Goal: Information Seeking & Learning: Learn about a topic

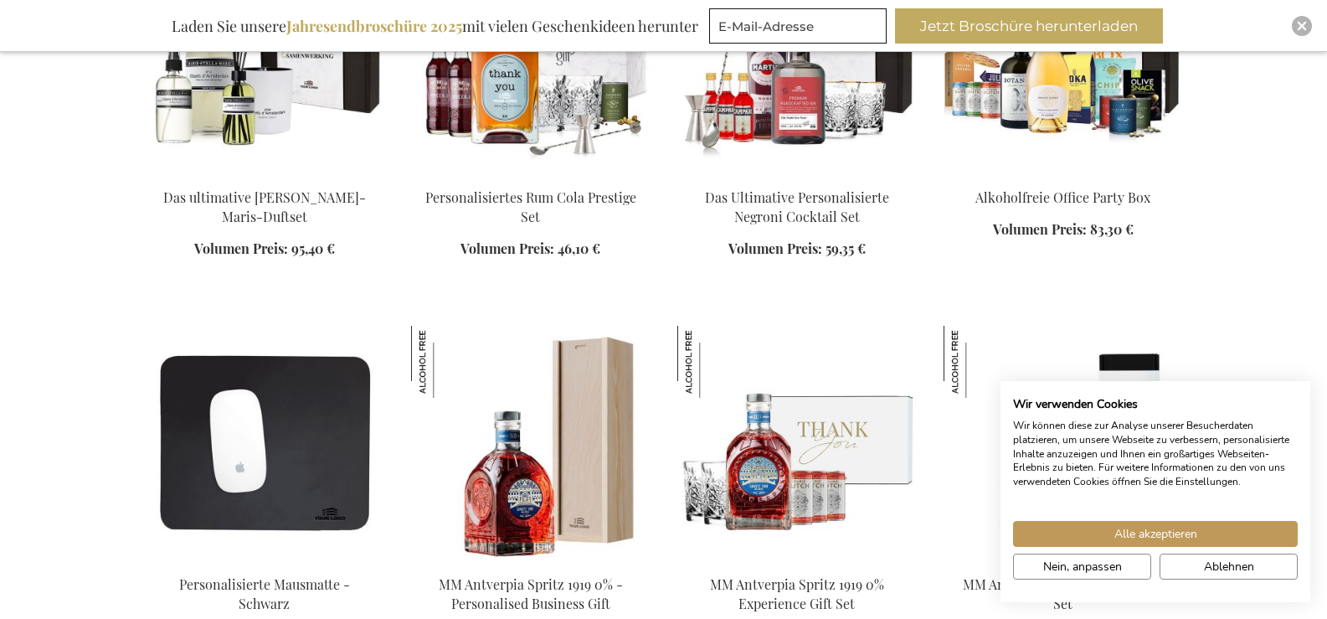
scroll to position [2078, 0]
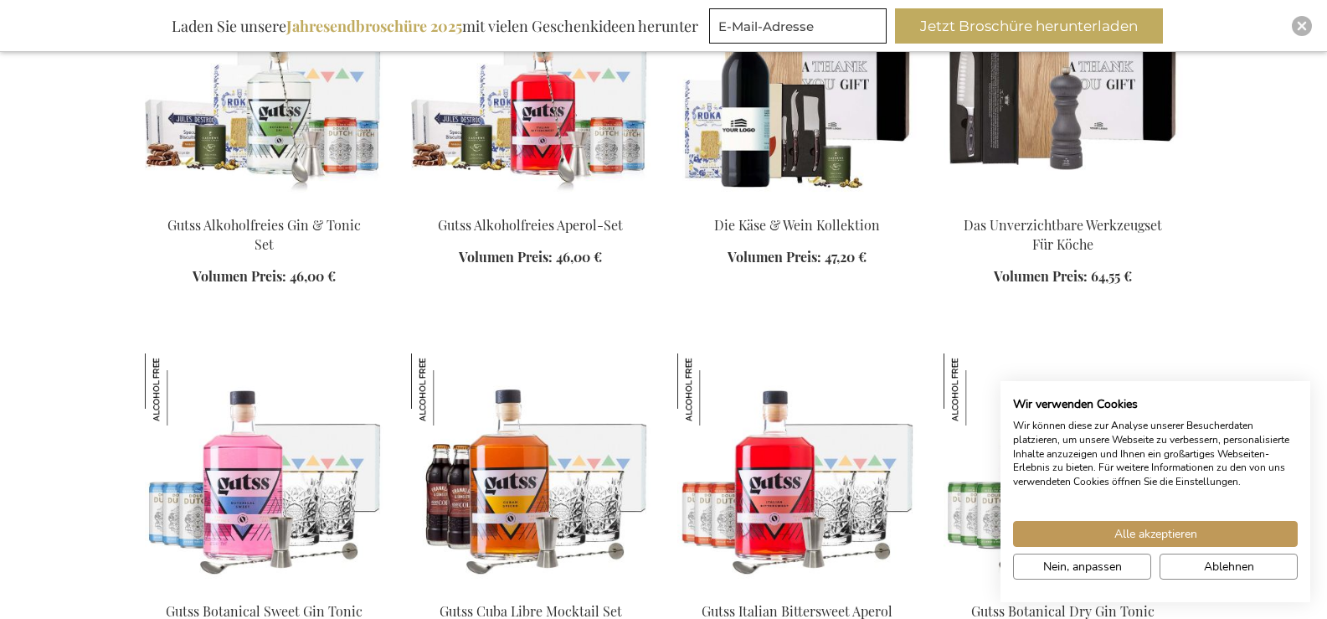
scroll to position [4819, 0]
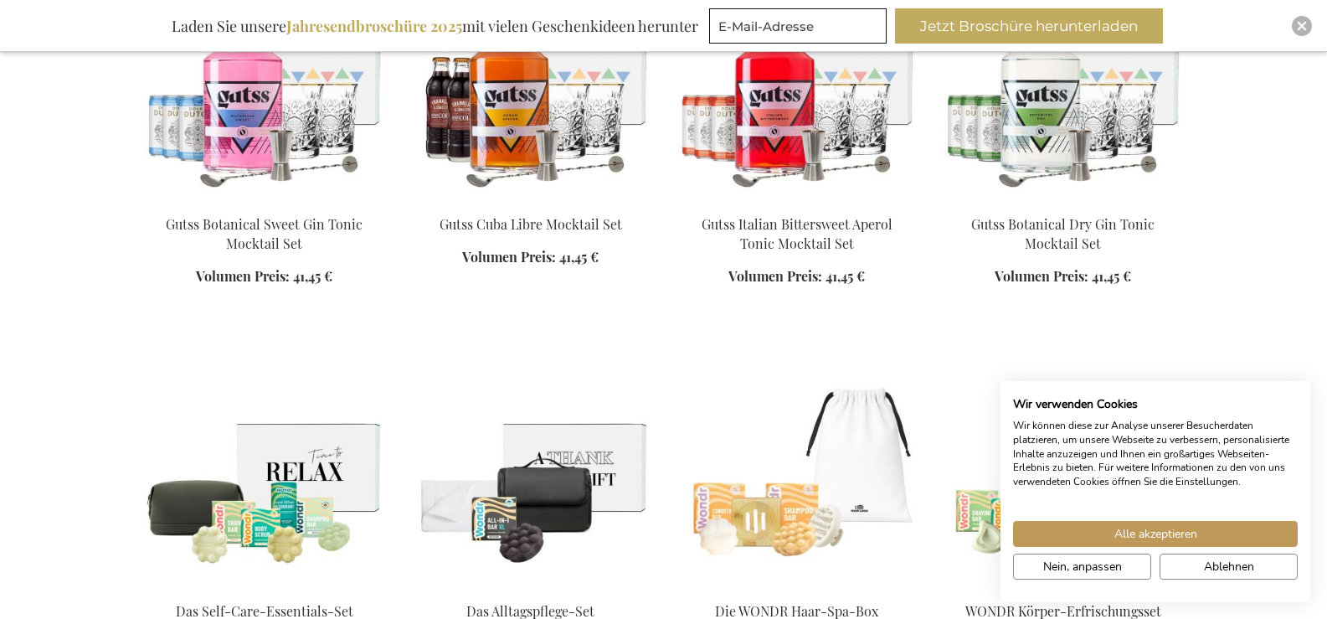
drag, startPoint x: 1338, startPoint y: 88, endPoint x: 1264, endPoint y: 651, distance: 568.2
click at [1208, 566] on span "Ablehnen" at bounding box center [1229, 567] width 50 height 18
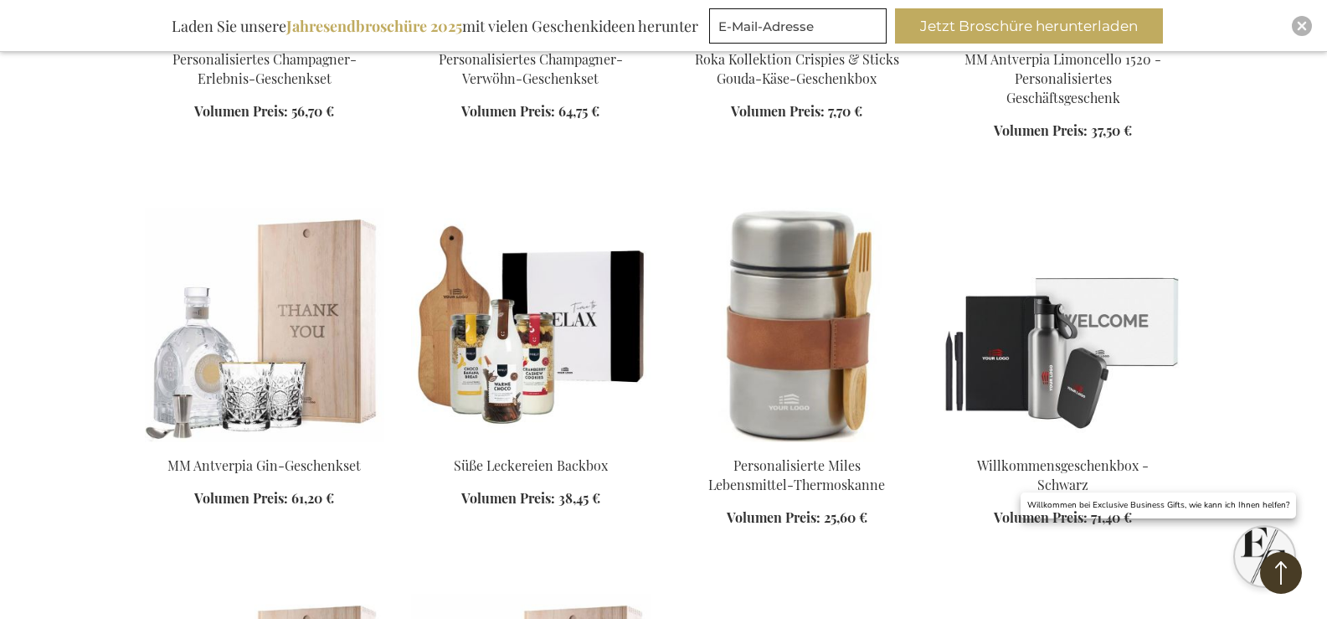
scroll to position [7719, 0]
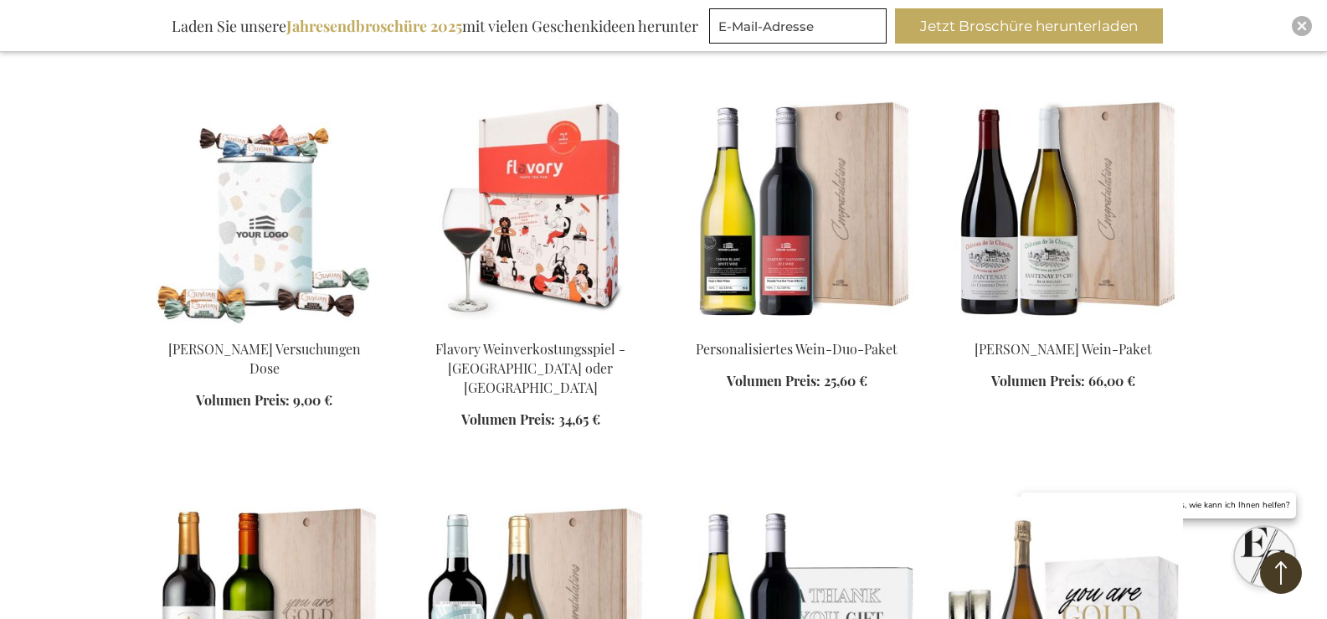
scroll to position [8416, 0]
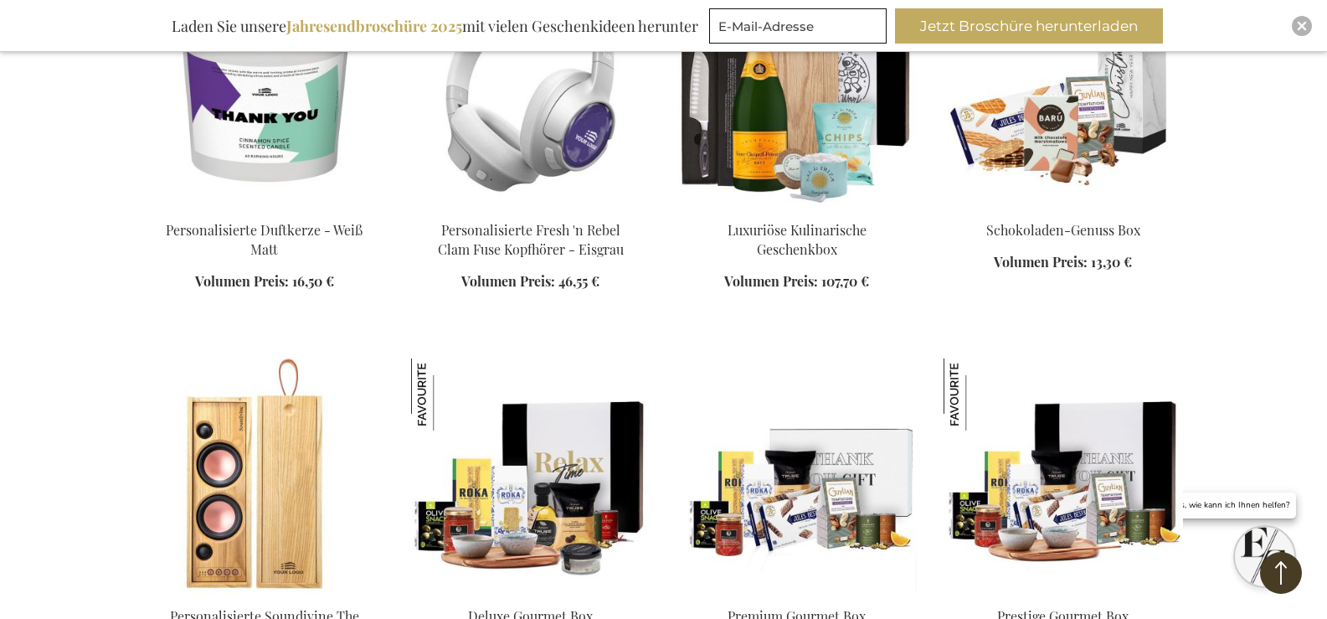
scroll to position [11728, 0]
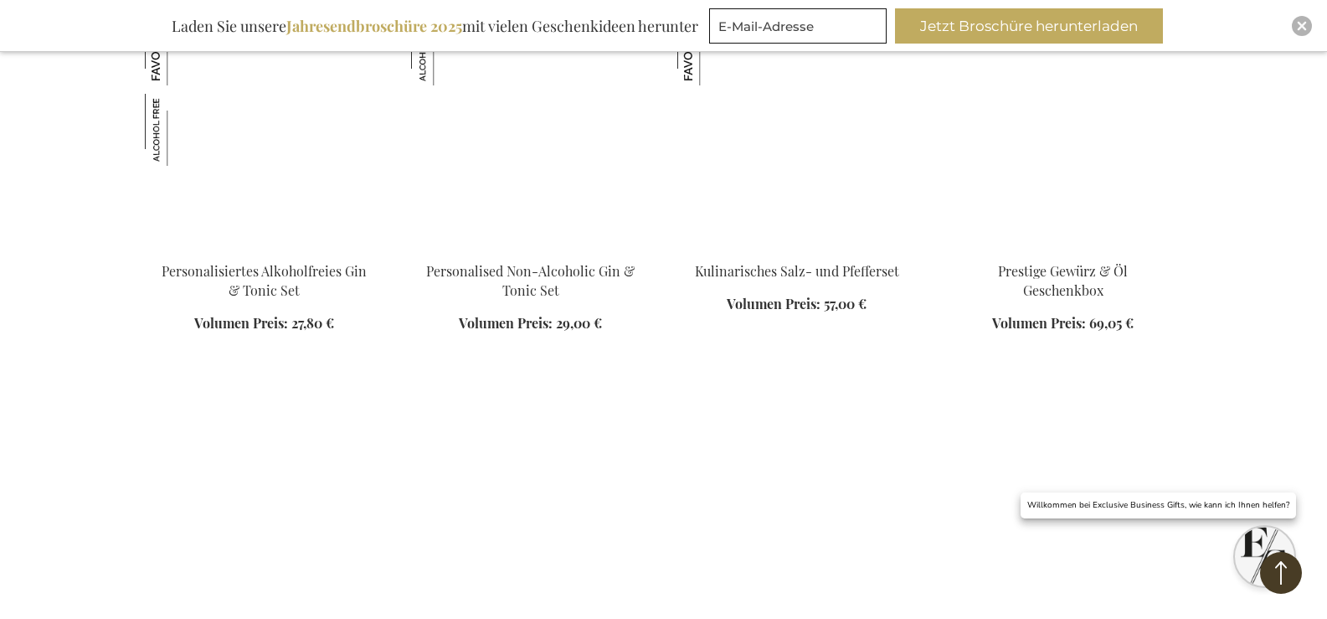
scroll to position [14478, 0]
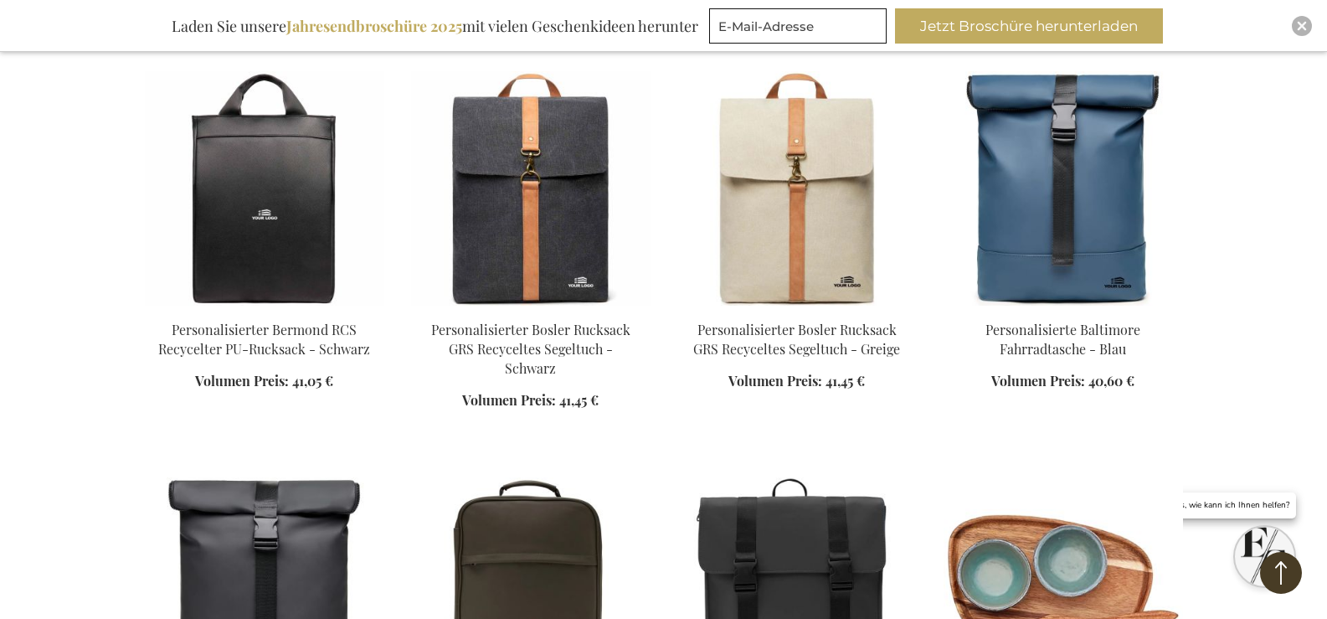
scroll to position [17301, 0]
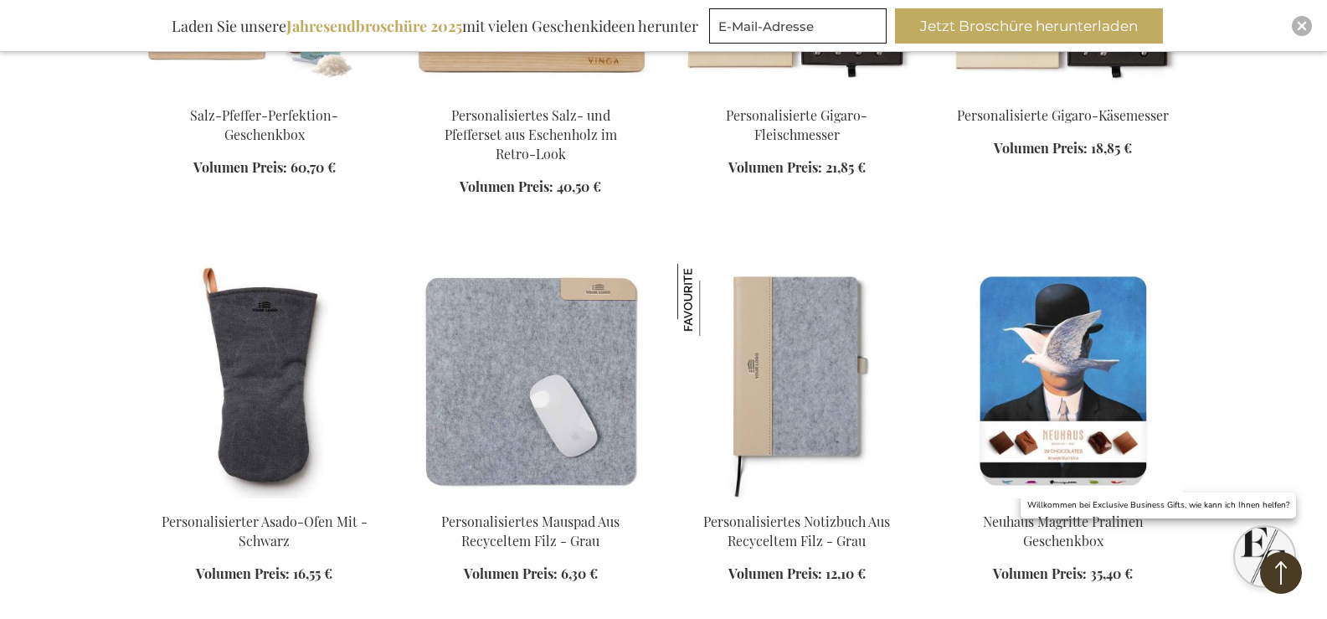
scroll to position [16676, 0]
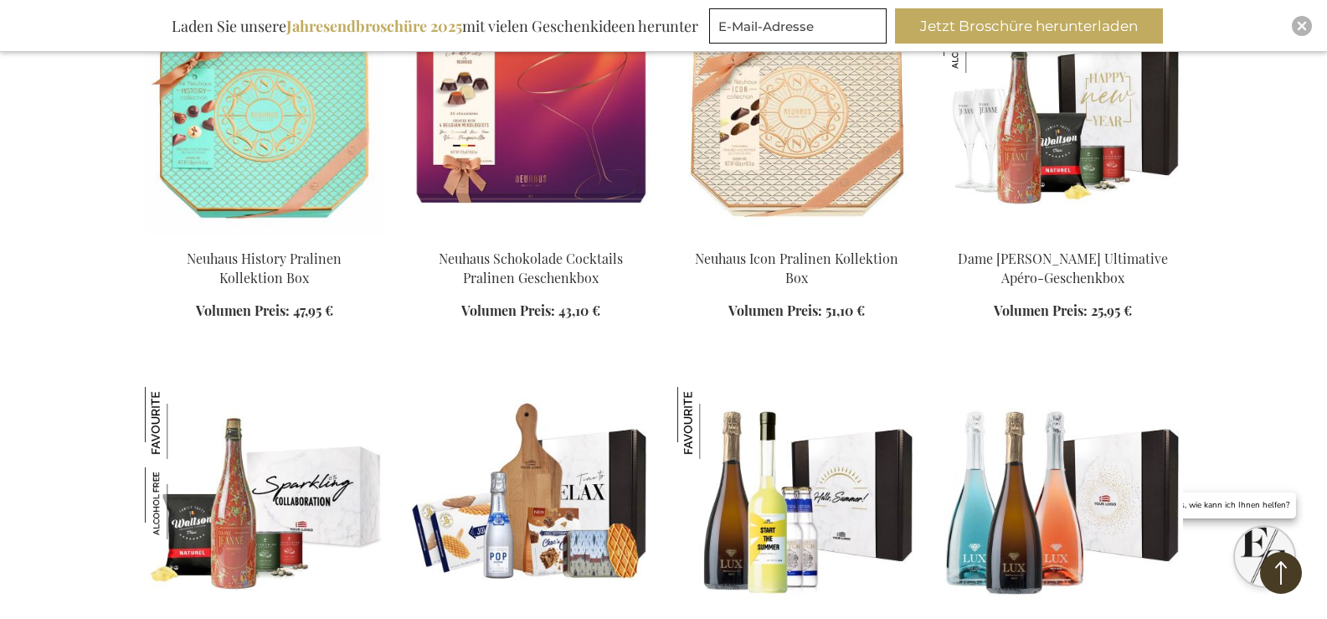
scroll to position [17424, 0]
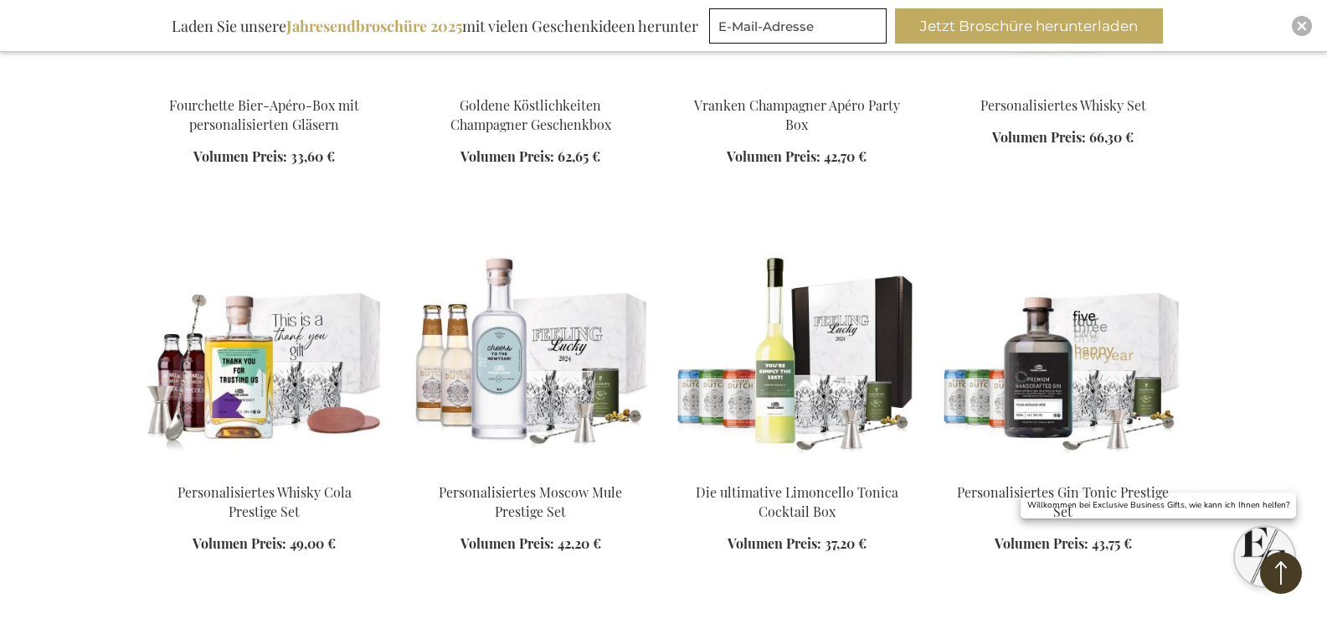
scroll to position [20316, 0]
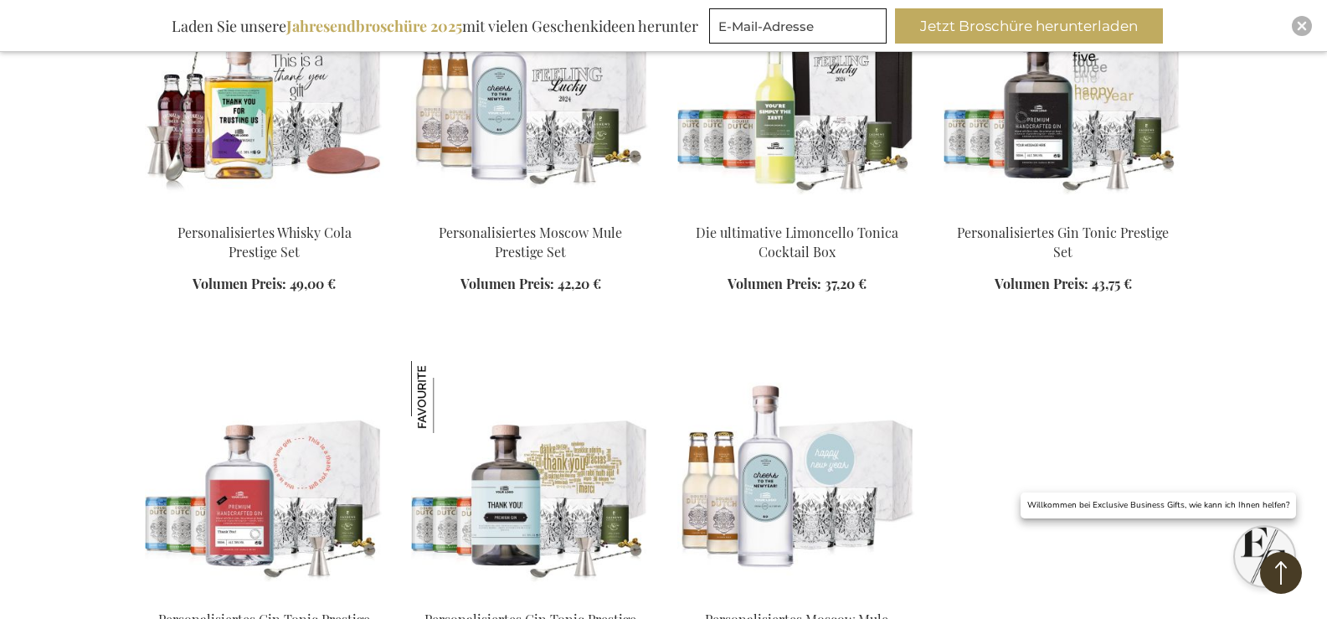
scroll to position [20527, 0]
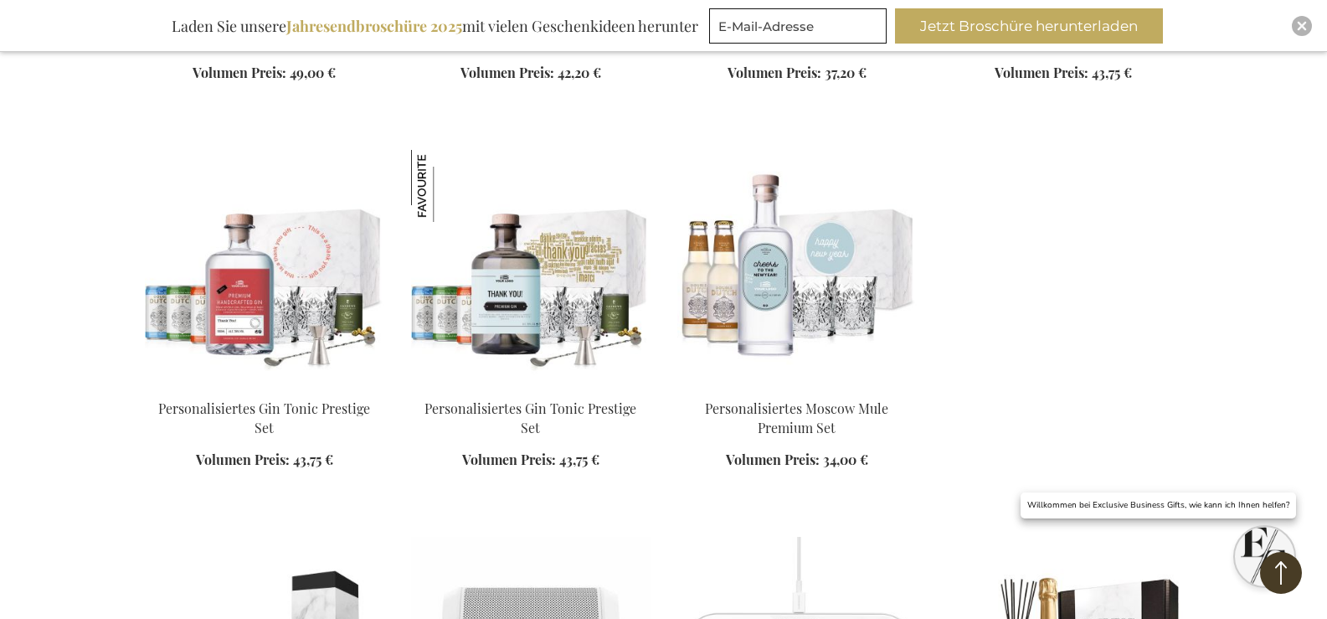
scroll to position [21577, 0]
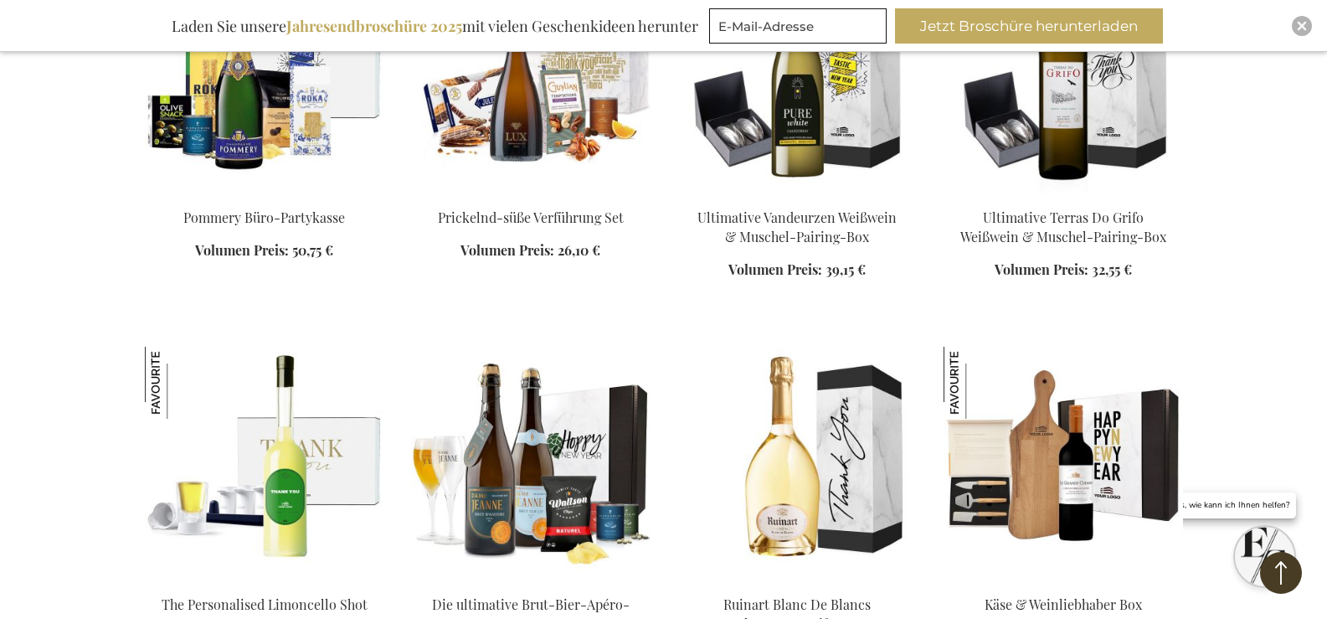
scroll to position [24009, 0]
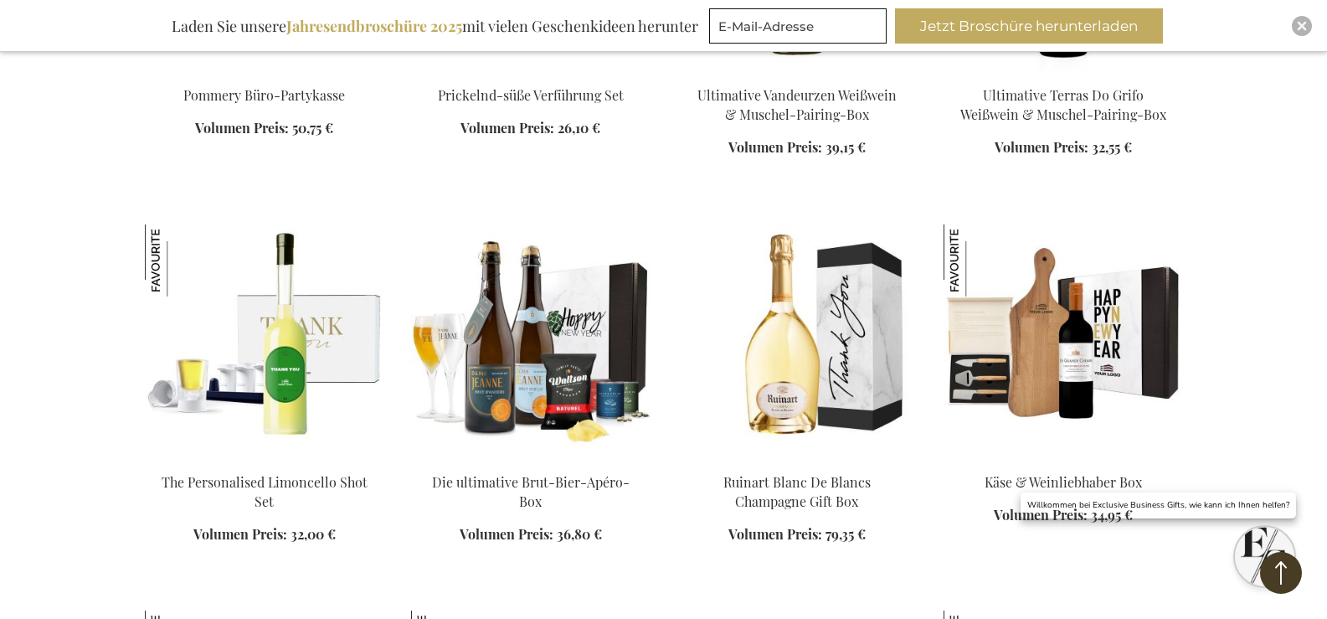
scroll to position [24827, 0]
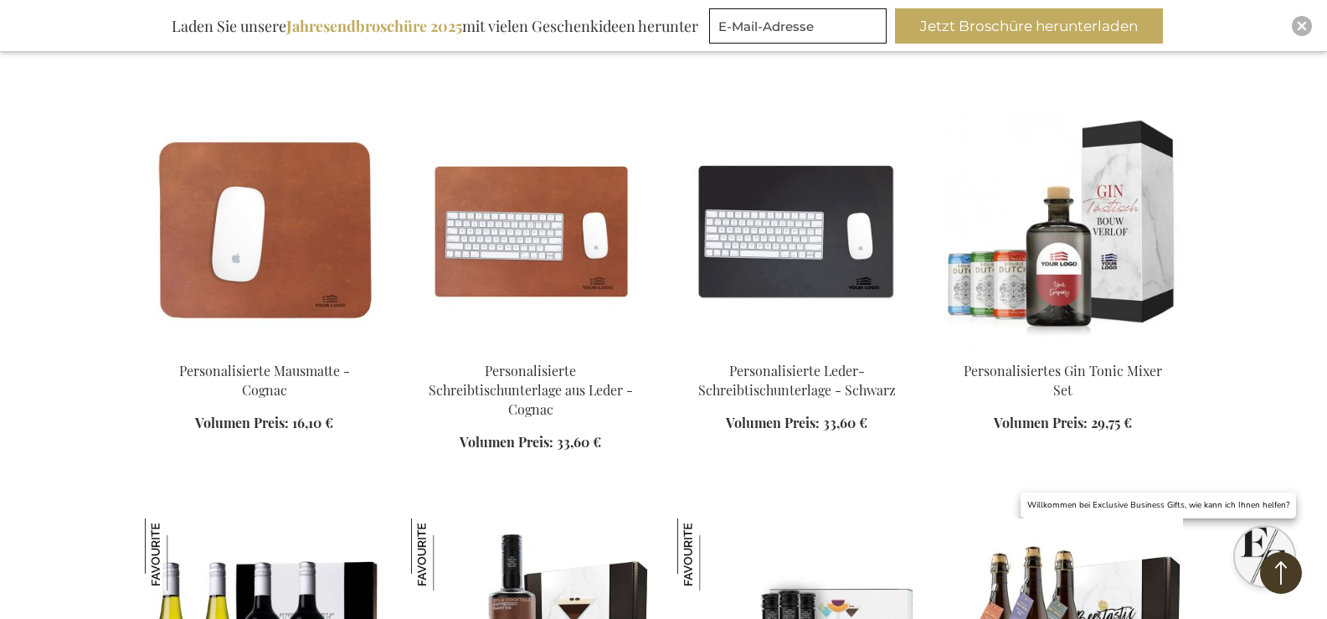
scroll to position [26632, 0]
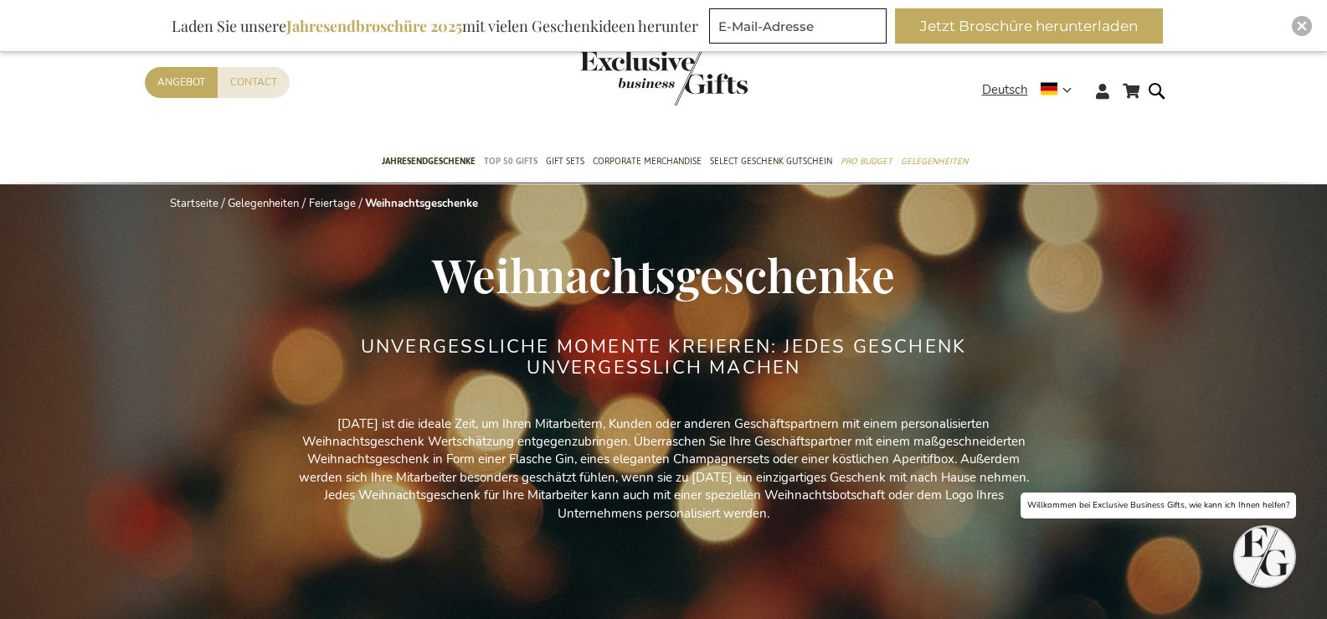
click at [508, 164] on span "TOP 50 Gifts" at bounding box center [511, 161] width 54 height 18
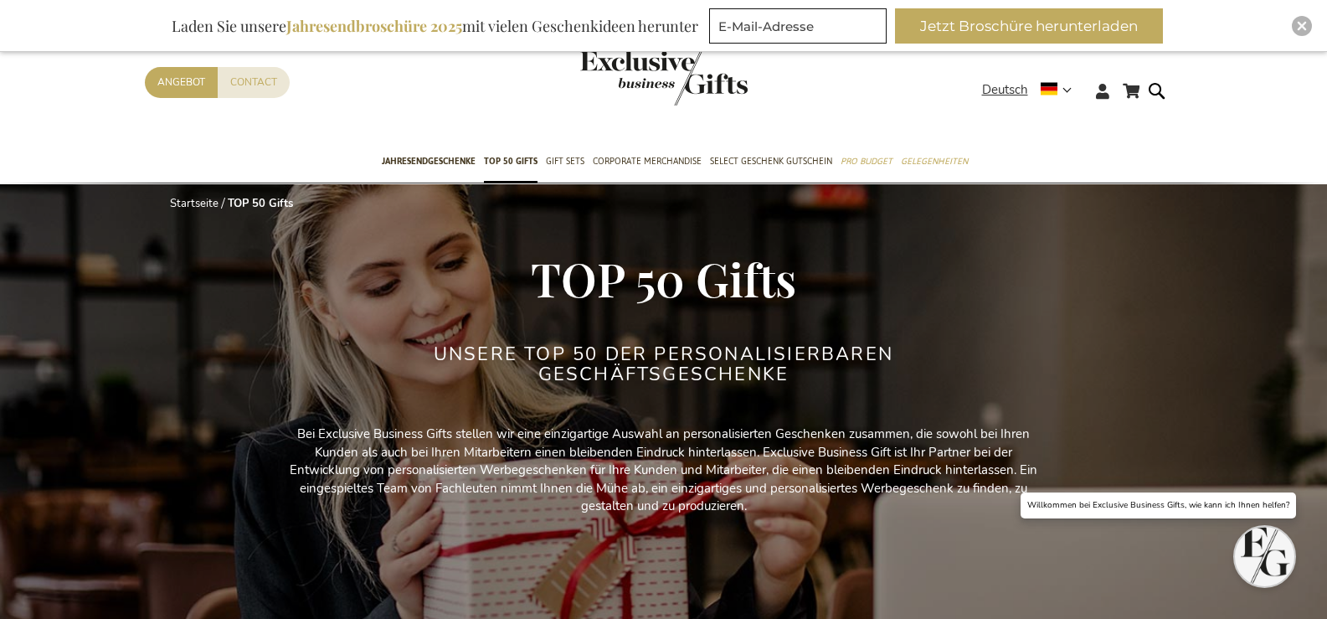
drag, startPoint x: 1333, startPoint y: 80, endPoint x: 1339, endPoint y: -55, distance: 135.8
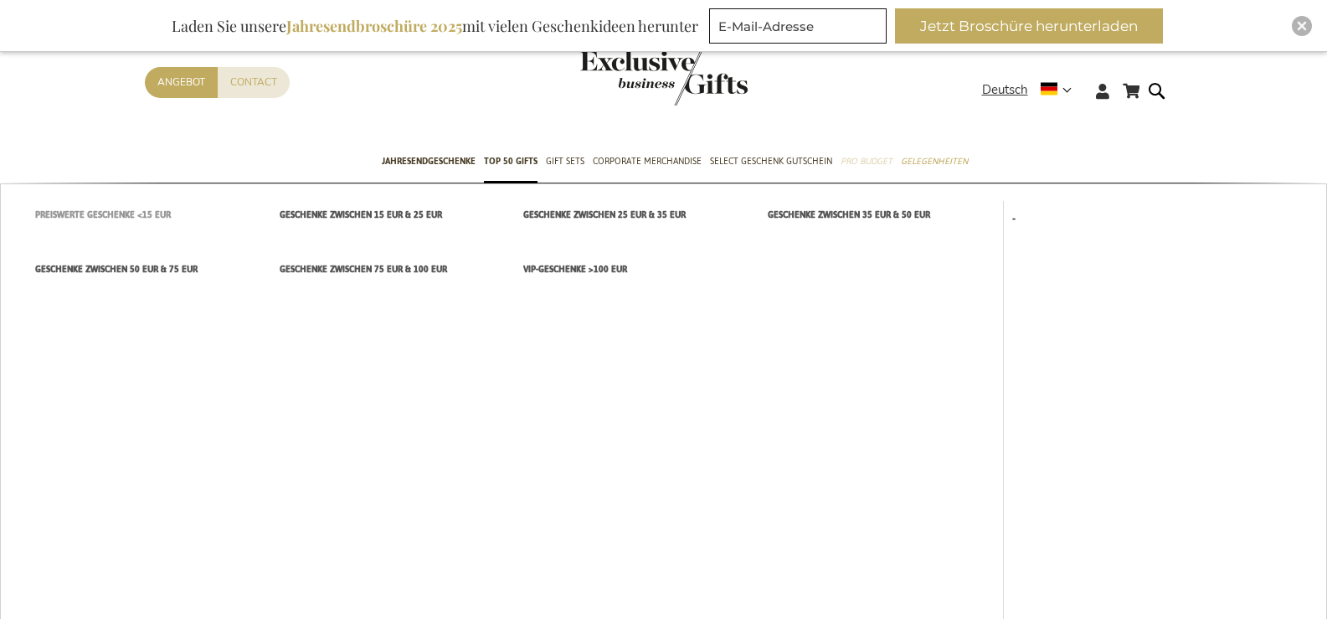
click at [130, 213] on span "Preiswerte Geschenke <15 EUR" at bounding box center [103, 215] width 136 height 18
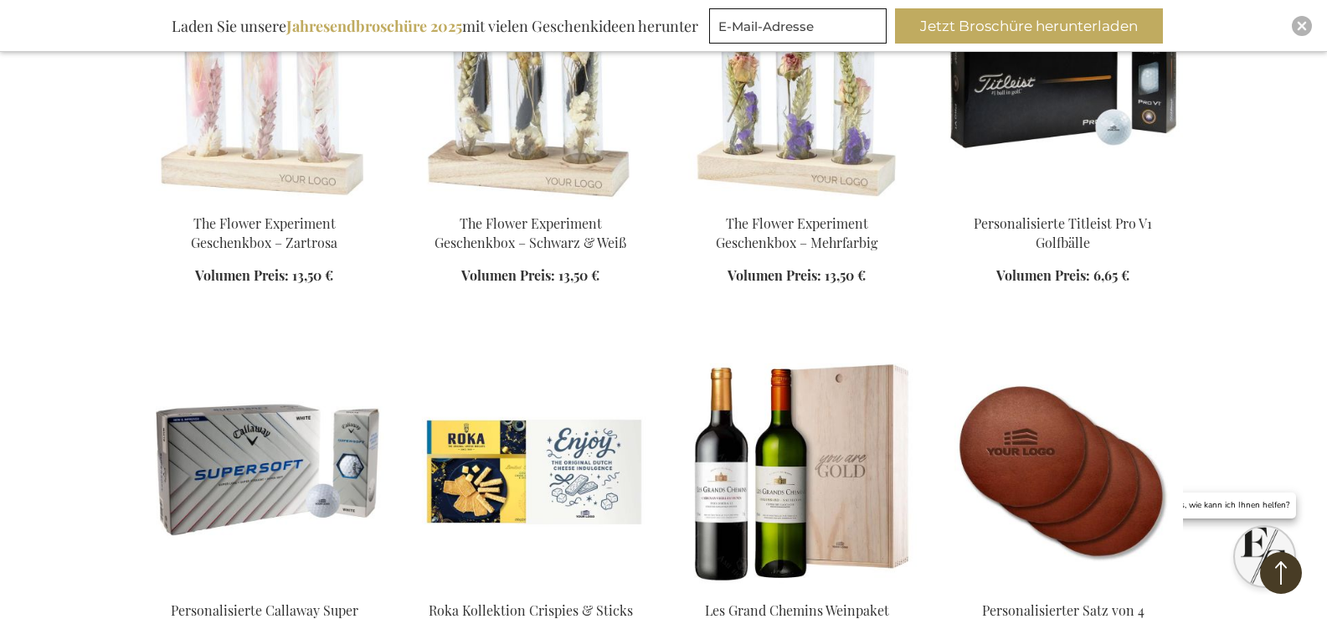
scroll to position [815, 0]
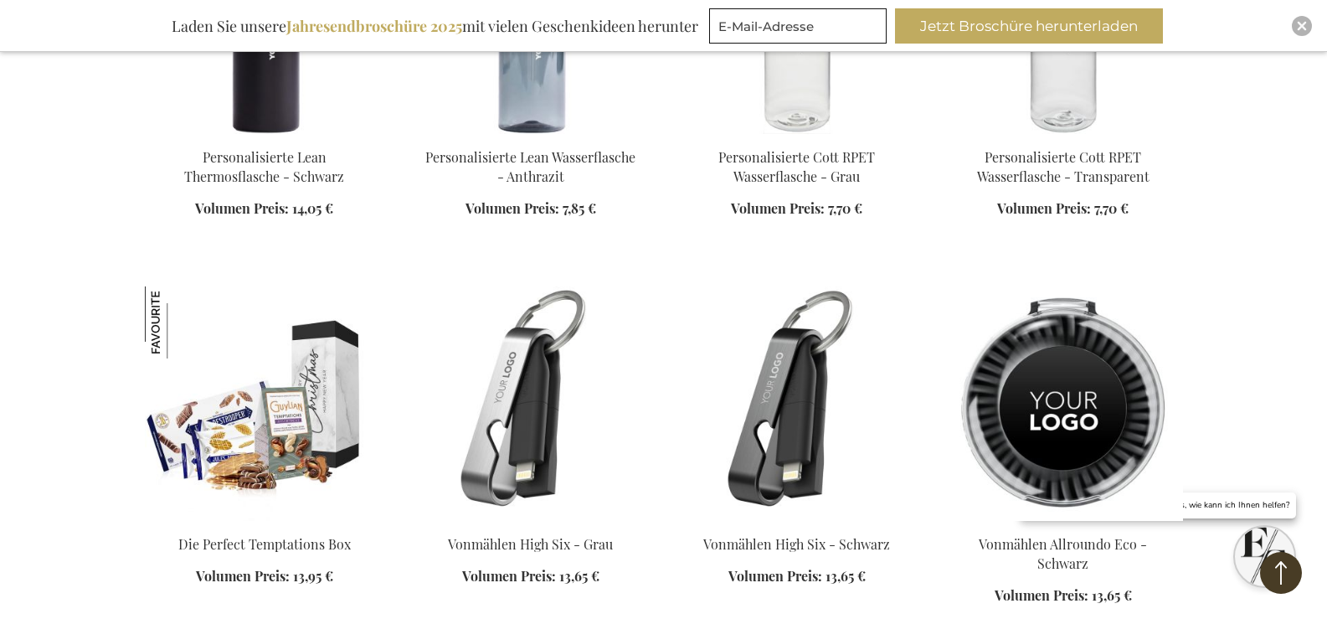
scroll to position [2005, 0]
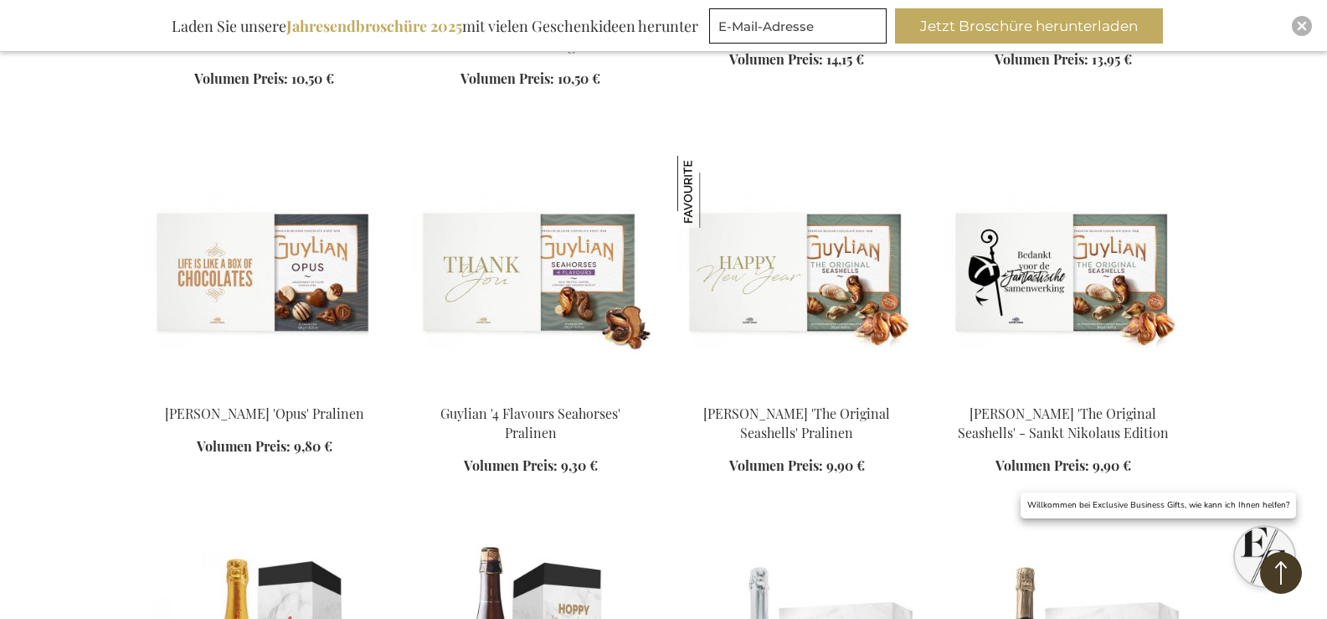
scroll to position [3411, 0]
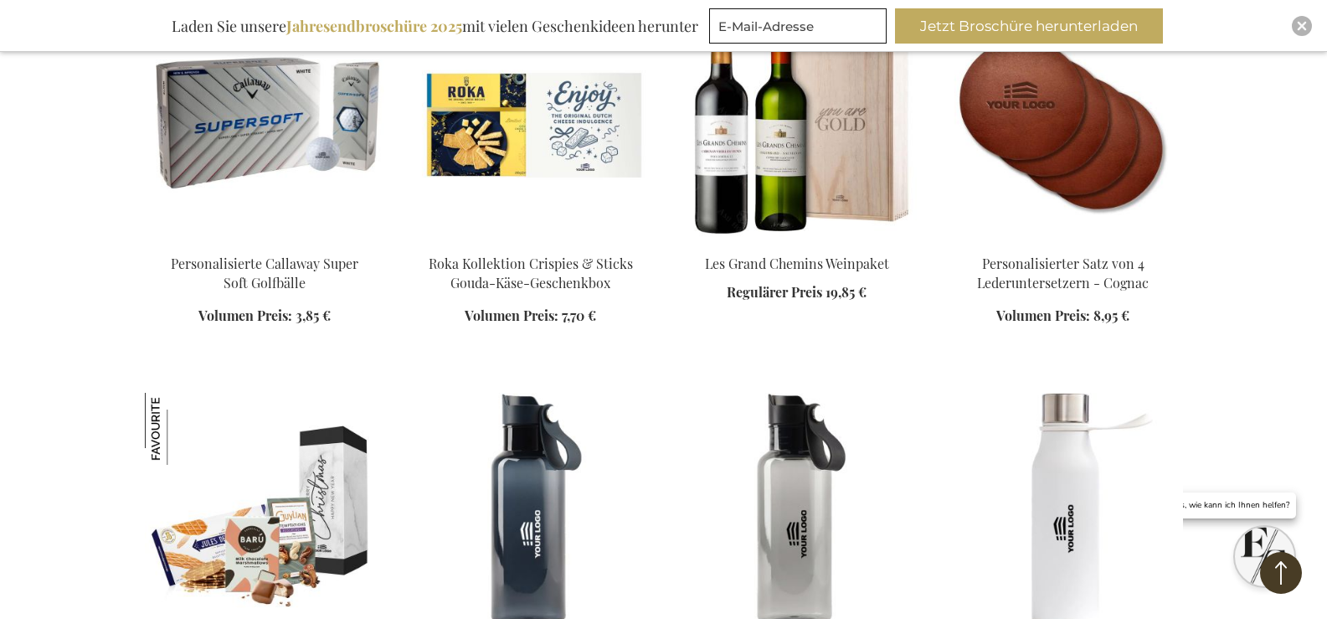
scroll to position [345, 0]
